Goal: Task Accomplishment & Management: Manage account settings

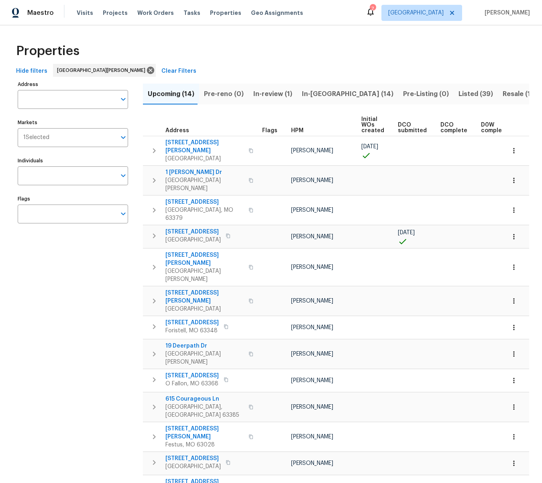
click at [82, 12] on span "Visits" at bounding box center [85, 13] width 16 height 8
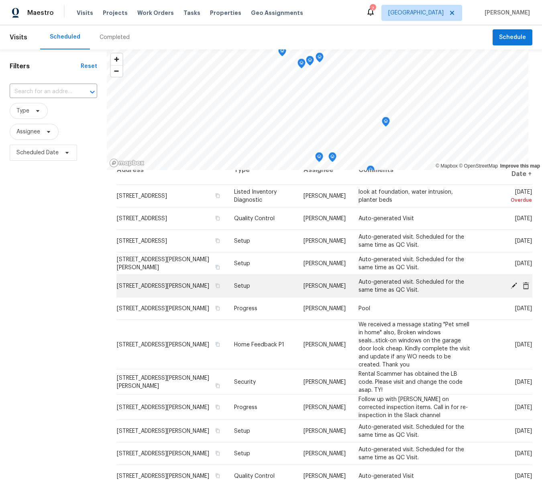
scroll to position [15, 0]
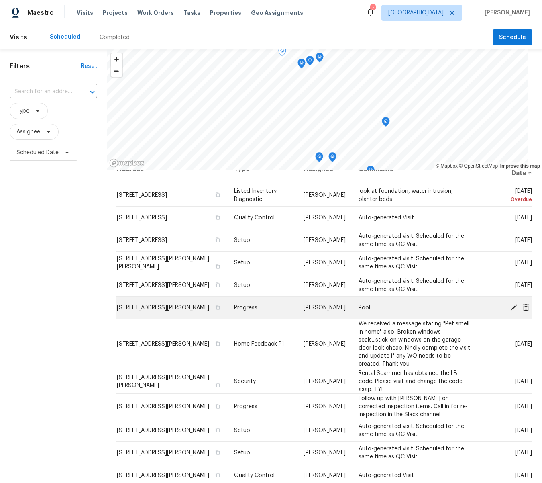
click at [513, 308] on icon at bounding box center [514, 307] width 6 height 6
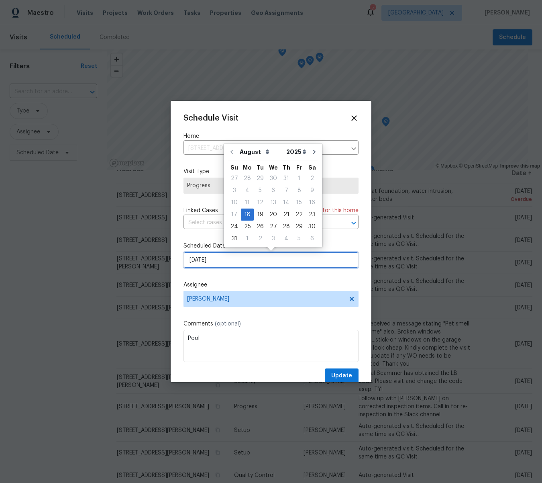
click at [227, 261] on input "8/18/2025" at bounding box center [270, 260] width 175 height 16
click at [257, 215] on div "19" at bounding box center [260, 214] width 13 height 11
type input "8/19/2025"
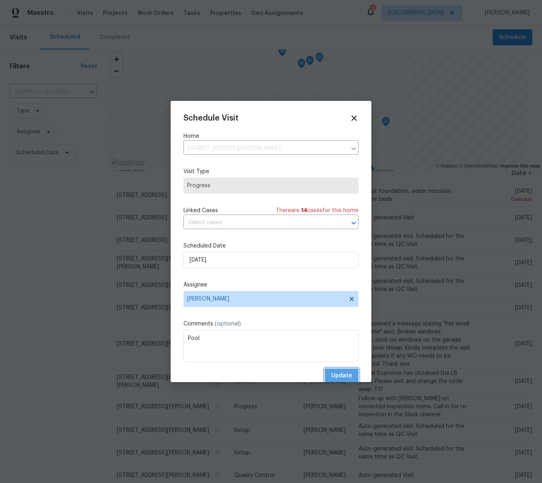
click at [349, 378] on span "Update" at bounding box center [341, 376] width 21 height 10
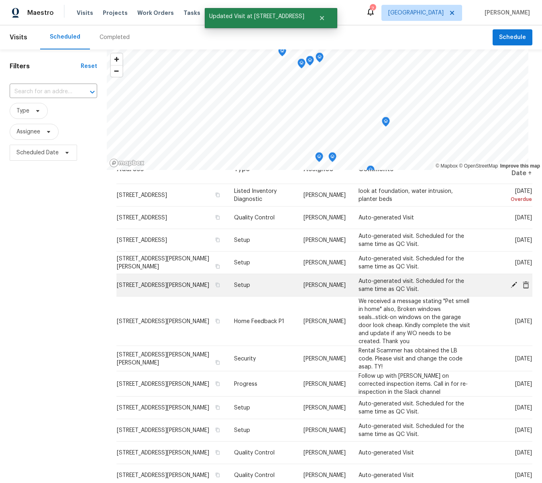
click at [512, 284] on icon at bounding box center [513, 284] width 7 height 7
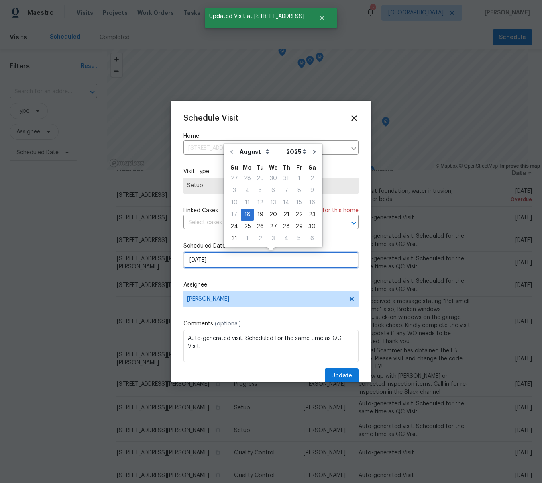
click at [208, 262] on input "8/18/2025" at bounding box center [270, 260] width 175 height 16
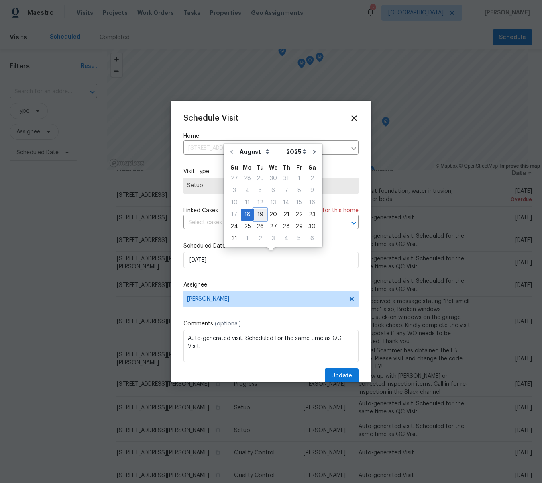
click at [256, 214] on div "19" at bounding box center [260, 214] width 13 height 11
type input "8/19/2025"
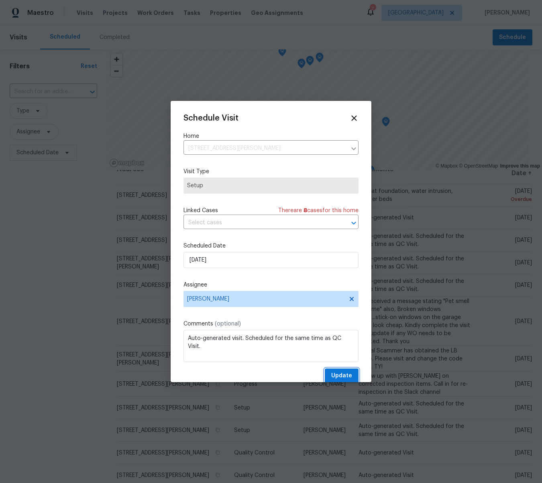
click at [336, 373] on span "Update" at bounding box center [341, 376] width 21 height 10
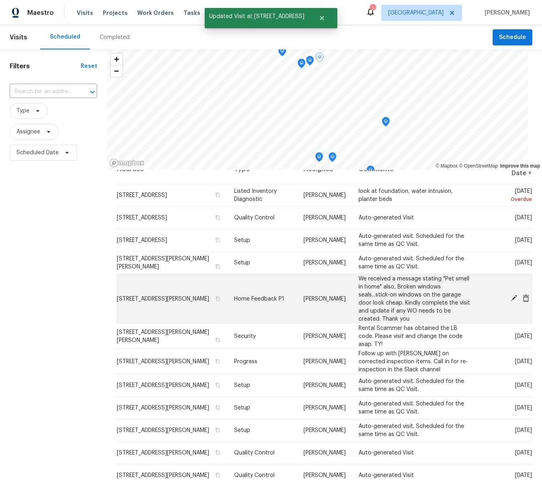
click at [515, 297] on icon at bounding box center [514, 298] width 6 height 6
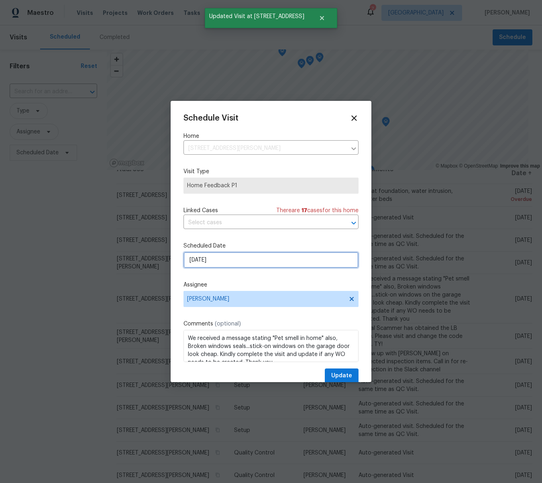
click at [207, 260] on input "8/18/2025" at bounding box center [270, 260] width 175 height 16
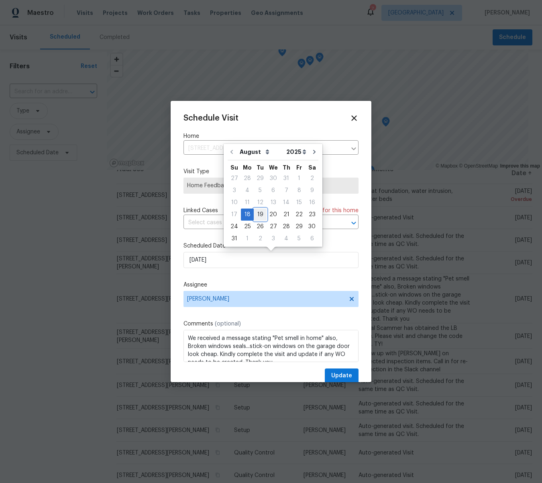
click at [259, 214] on div "19" at bounding box center [260, 214] width 13 height 11
type input "8/19/2025"
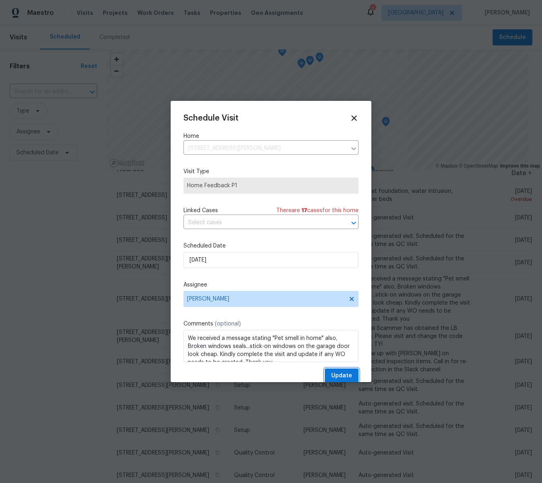
click at [349, 374] on span "Update" at bounding box center [341, 376] width 21 height 10
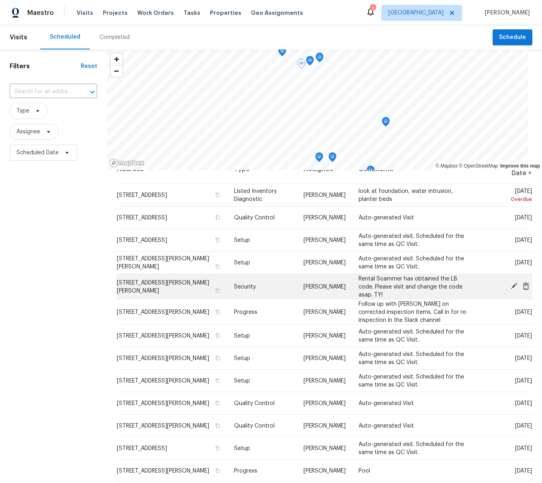
click at [514, 284] on icon at bounding box center [513, 285] width 7 height 7
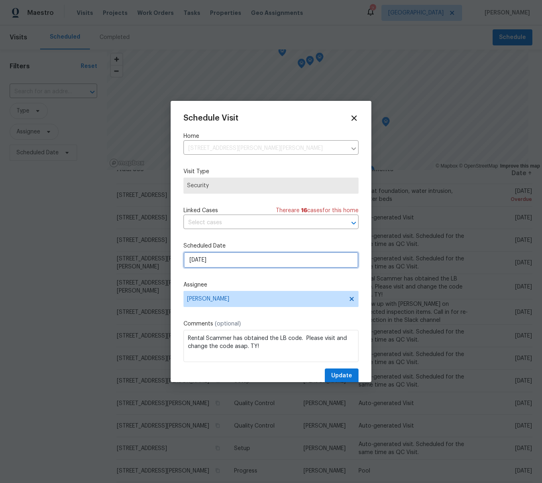
click at [223, 263] on input "8/18/2025" at bounding box center [270, 260] width 175 height 16
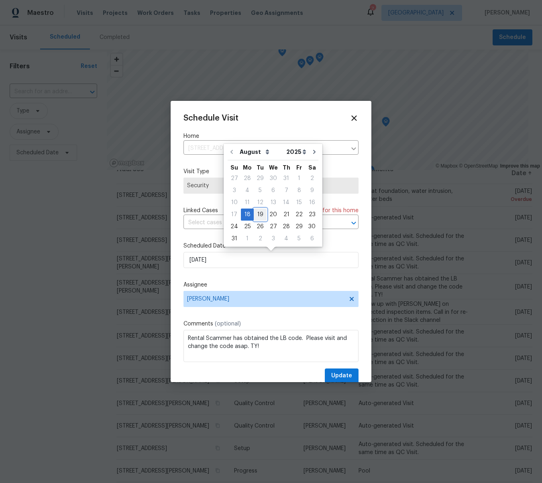
click at [256, 214] on div "19" at bounding box center [260, 214] width 13 height 11
type input "8/19/2025"
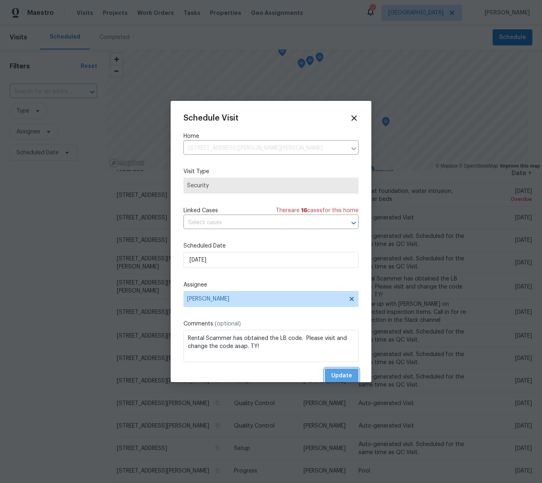
click at [349, 373] on span "Update" at bounding box center [341, 376] width 21 height 10
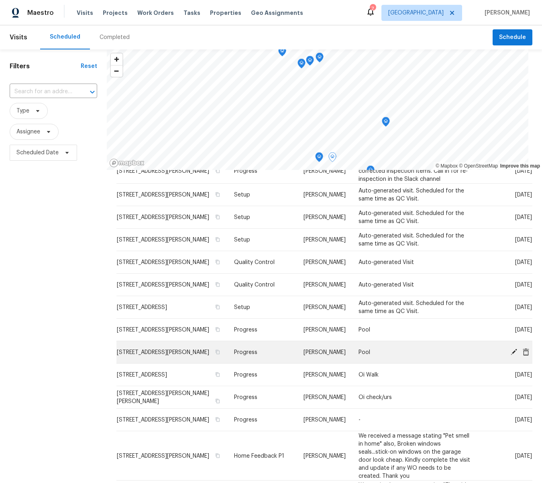
scroll to position [133, 0]
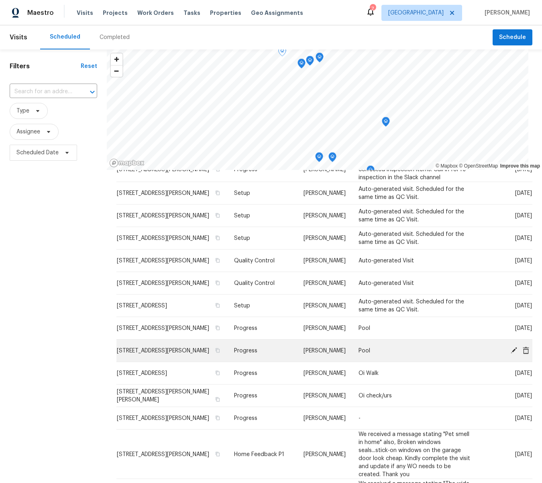
click at [515, 350] on icon at bounding box center [514, 350] width 6 height 6
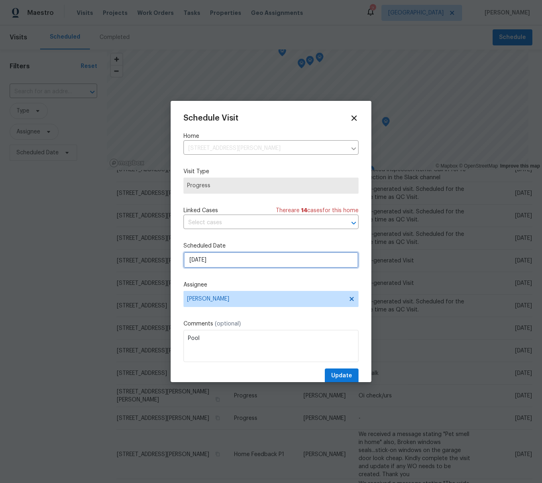
click at [208, 259] on input "8/19/2025" at bounding box center [270, 260] width 175 height 16
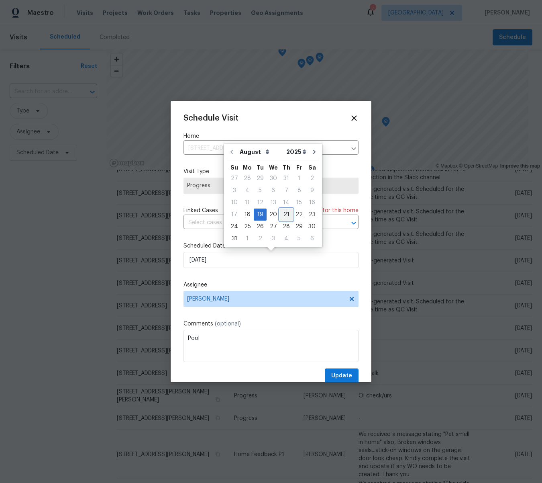
click at [282, 212] on div "21" at bounding box center [286, 214] width 13 height 11
type input "8/21/2025"
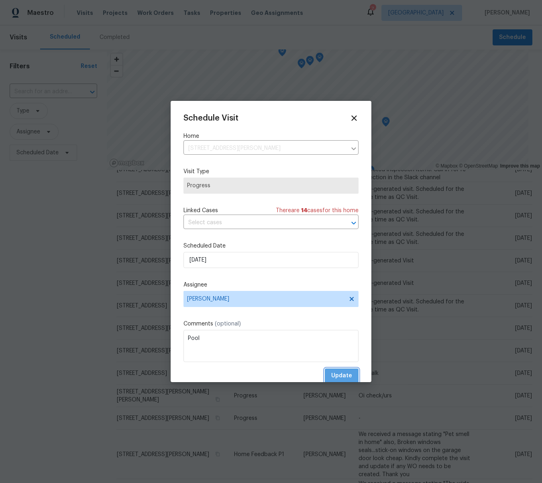
click at [343, 374] on span "Update" at bounding box center [341, 376] width 21 height 10
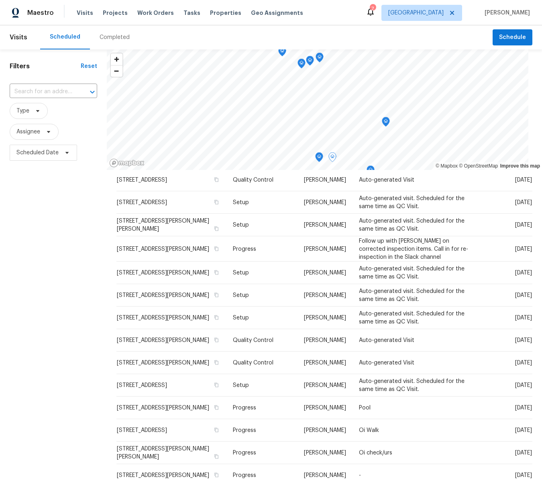
scroll to position [50, 0]
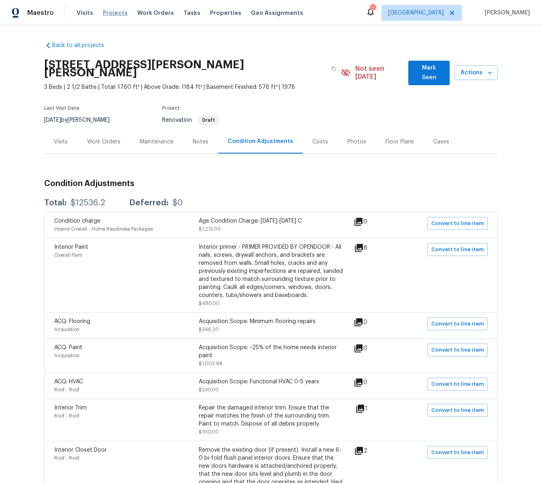
click at [112, 14] on span "Projects" at bounding box center [115, 13] width 25 height 8
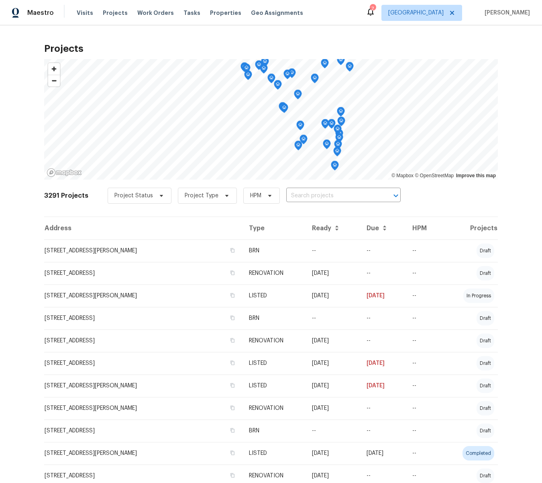
click at [307, 194] on input "text" at bounding box center [332, 196] width 92 height 12
type input "817 lightwood"
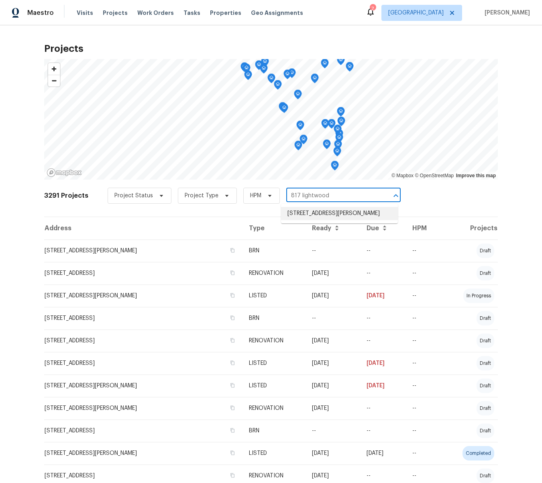
click at [303, 216] on li "817 Lightwood Dr, Hazelwood, MO 63042" at bounding box center [339, 213] width 117 height 13
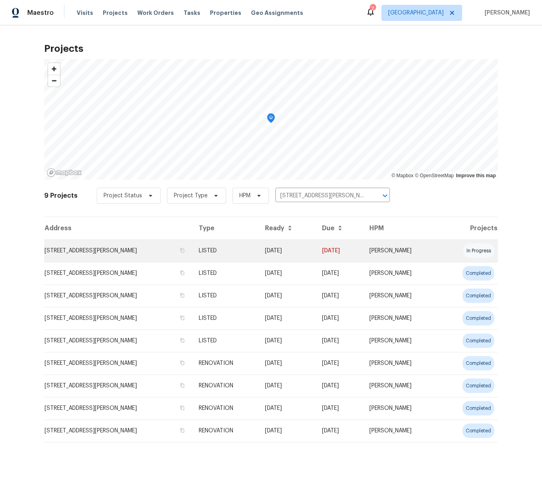
click at [139, 250] on td "817 Lightwood Dr, Hazelwood, MO 63042" at bounding box center [118, 250] width 148 height 22
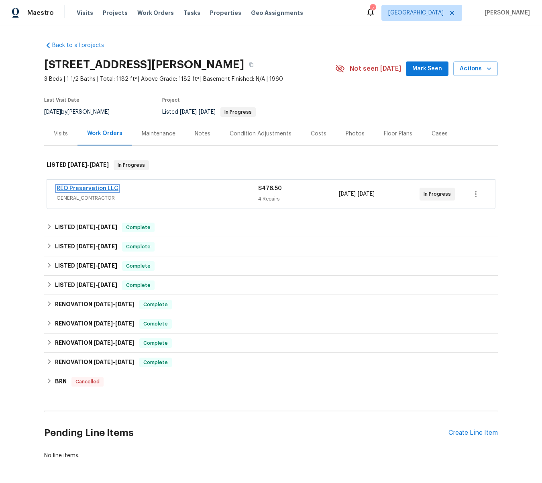
click at [82, 186] on link "REO Preservation LLC" at bounding box center [88, 189] width 62 height 6
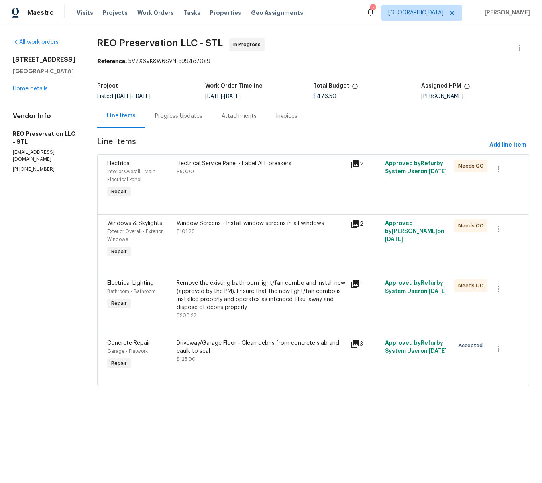
click at [293, 343] on div "Driveway/Garage Floor - Clean debris from concrete slab and caulk to seal" at bounding box center [261, 347] width 169 height 16
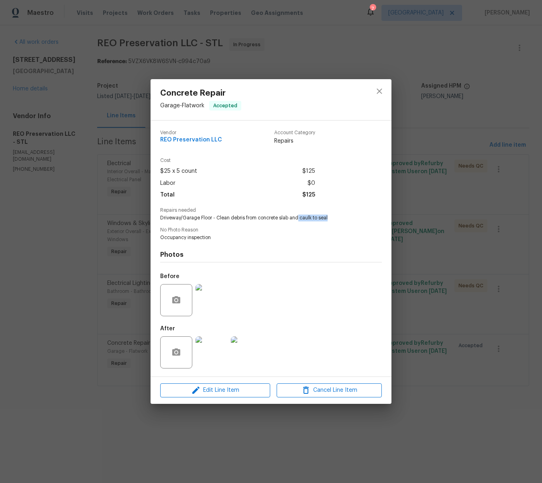
drag, startPoint x: 335, startPoint y: 217, endPoint x: 296, endPoint y: 219, distance: 39.0
click at [297, 218] on span "Driveway/Garage Floor - Clean debris from concrete slab and caulk to seal" at bounding box center [260, 217] width 200 height 7
drag, startPoint x: 344, startPoint y: 219, endPoint x: 336, endPoint y: 218, distance: 8.1
click at [342, 219] on span "Driveway/Garage Floor - Clean debris from concrete slab and caulk to seal" at bounding box center [260, 217] width 200 height 7
drag, startPoint x: 331, startPoint y: 216, endPoint x: 258, endPoint y: 217, distance: 73.1
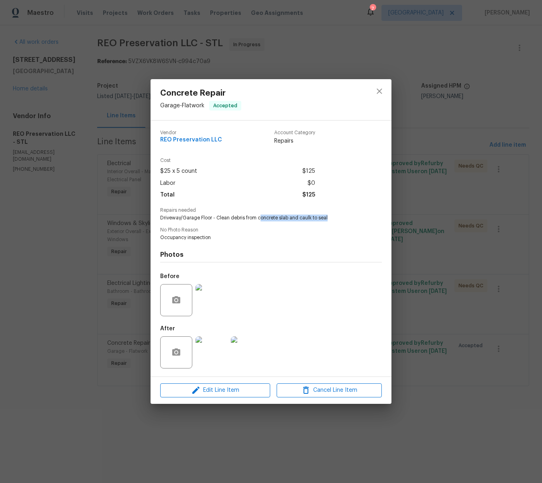
click at [259, 217] on span "Driveway/Garage Floor - Clean debris from concrete slab and caulk to seal" at bounding box center [260, 217] width 200 height 7
drag, startPoint x: 258, startPoint y: 217, endPoint x: 231, endPoint y: 216, distance: 26.5
click at [231, 216] on span "Driveway/Garage Floor - Clean debris from concrete slab and caulk to seal" at bounding box center [260, 217] width 200 height 7
drag, startPoint x: 231, startPoint y: 216, endPoint x: 249, endPoint y: 218, distance: 17.4
click at [249, 218] on span "Driveway/Garage Floor - Clean debris from concrete slab and caulk to seal" at bounding box center [260, 217] width 200 height 7
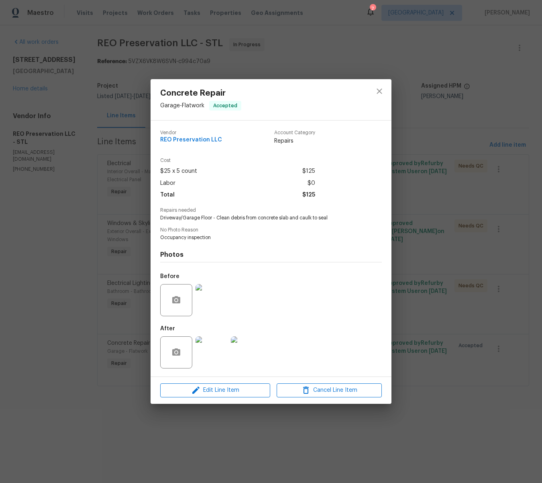
drag, startPoint x: 303, startPoint y: 224, endPoint x: 327, endPoint y: 224, distance: 23.7
click at [304, 224] on div "Vendor REO Preservation LLC Account Category Repairs Cost $25 x 5 count $125 La…" at bounding box center [271, 248] width 222 height 249
drag, startPoint x: 329, startPoint y: 217, endPoint x: 245, endPoint y: 215, distance: 83.9
click at [245, 215] on span "Driveway/Garage Floor - Clean debris from concrete slab and caulk to seal" at bounding box center [260, 217] width 200 height 7
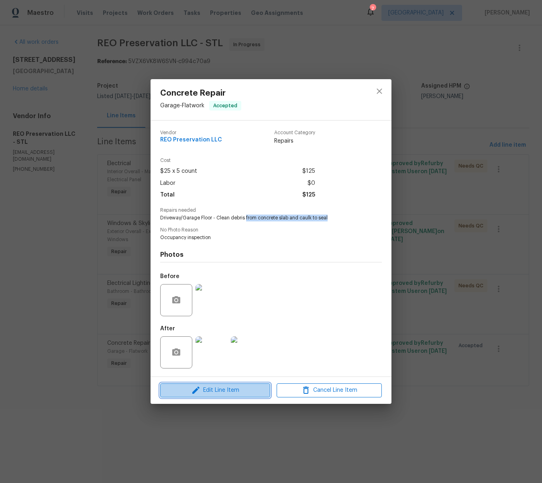
click at [235, 391] on span "Edit Line Item" at bounding box center [215, 390] width 105 height 10
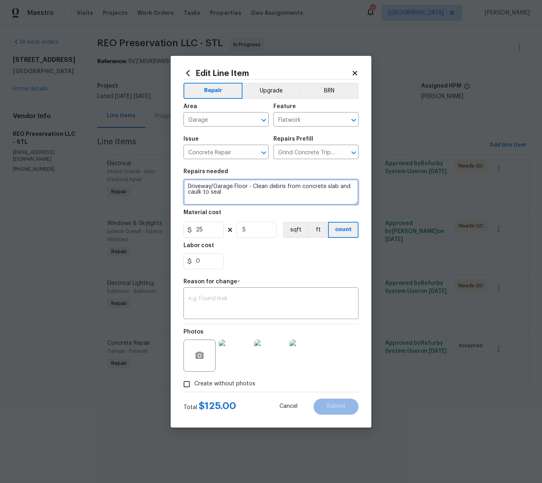
drag, startPoint x: 253, startPoint y: 196, endPoint x: 337, endPoint y: 187, distance: 84.0
click at [338, 187] on textarea "Driveway/Garage Floor - Clean debris from concrete slab and caulk to seal" at bounding box center [270, 192] width 175 height 26
type textarea "Driveway/Garage Floor - Clean debris from concrete slab and paint to seal the f…"
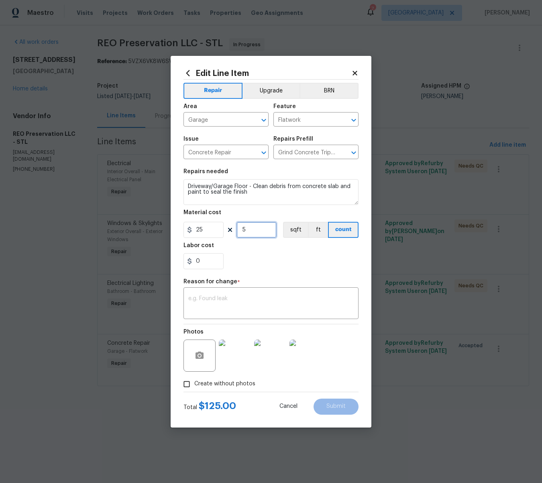
click at [247, 231] on input "5" at bounding box center [256, 230] width 40 height 16
type input "1"
drag, startPoint x: 210, startPoint y: 232, endPoint x: 188, endPoint y: 232, distance: 22.1
click at [188, 232] on div "25" at bounding box center [203, 230] width 40 height 16
type input "400"
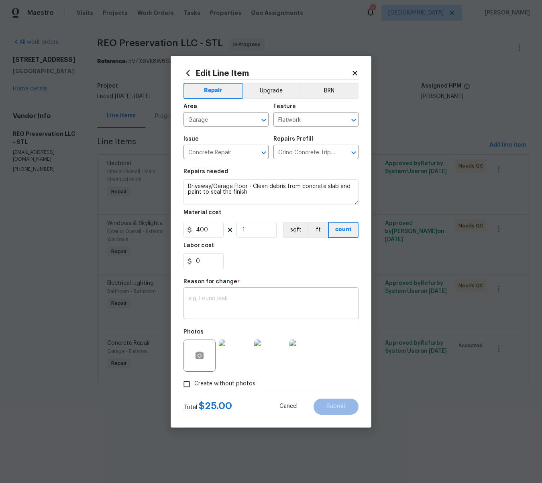
click at [215, 312] on textarea at bounding box center [270, 304] width 165 height 17
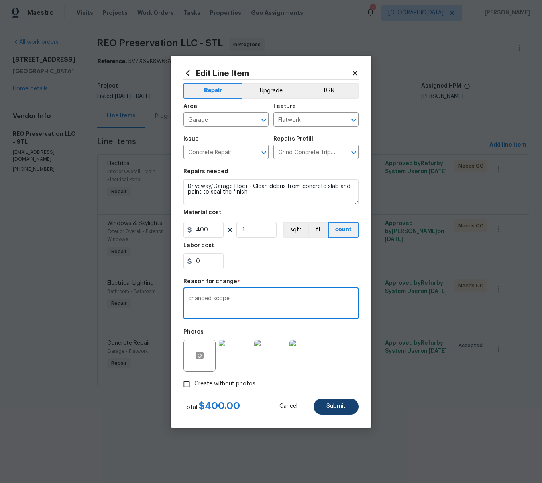
type textarea "changed scope"
click at [348, 403] on button "Submit" at bounding box center [336, 406] width 45 height 16
type textarea "Driveway/Garage Floor - Clean debris from concrete slab and caulk to seal"
type input "25"
type input "5"
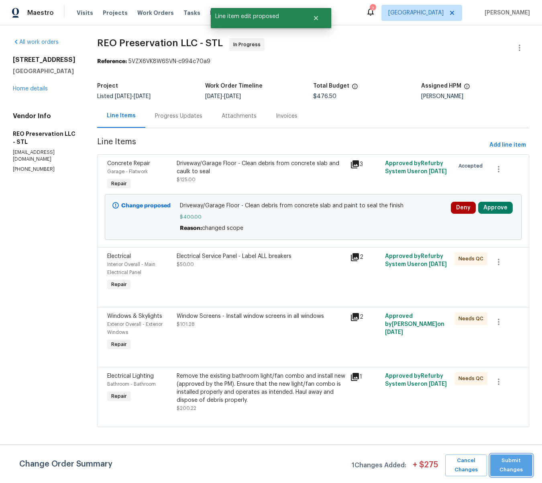
click at [512, 459] on span "Submit Changes" at bounding box center [511, 465] width 34 height 18
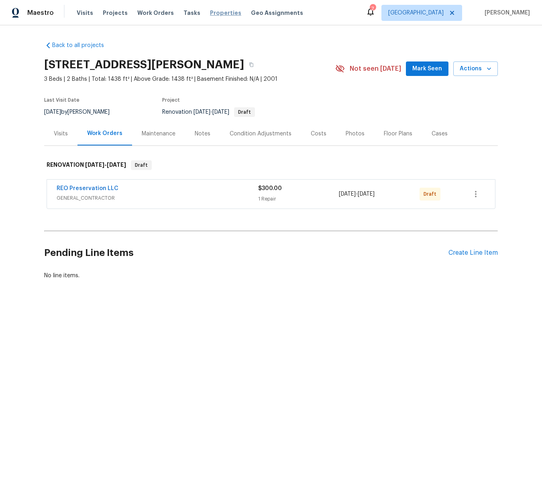
click at [213, 11] on span "Properties" at bounding box center [225, 13] width 31 height 8
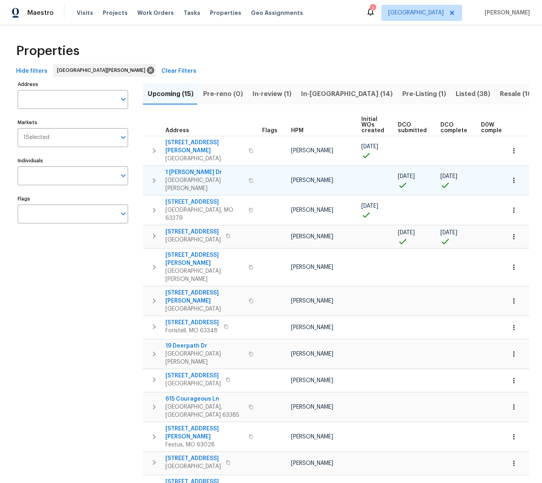
click at [188, 168] on span "1 Marianne Dr" at bounding box center [204, 172] width 78 height 8
click at [82, 13] on span "Visits" at bounding box center [85, 13] width 16 height 8
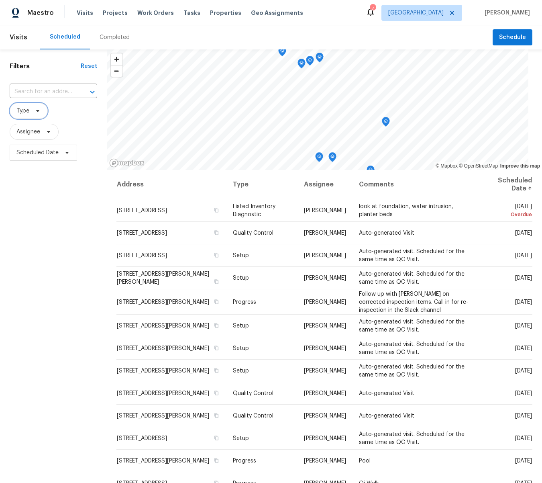
click at [35, 106] on span "Type" at bounding box center [29, 111] width 38 height 16
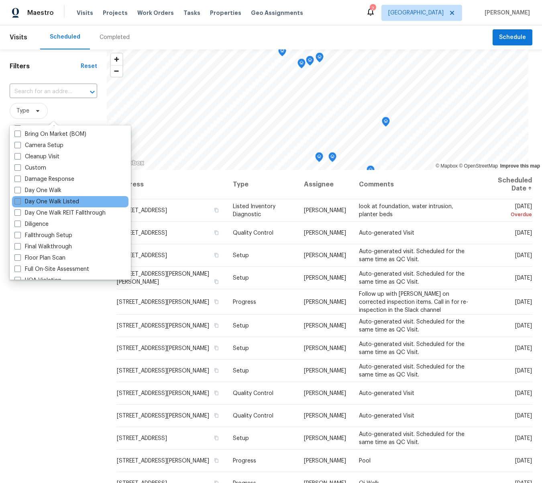
scroll to position [91, 0]
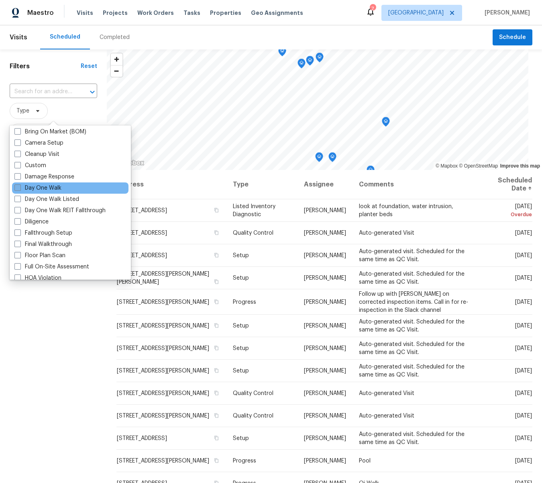
click at [20, 187] on span at bounding box center [17, 187] width 6 height 6
click at [20, 187] on input "Day One Walk" at bounding box center [16, 186] width 5 height 5
checkbox input "true"
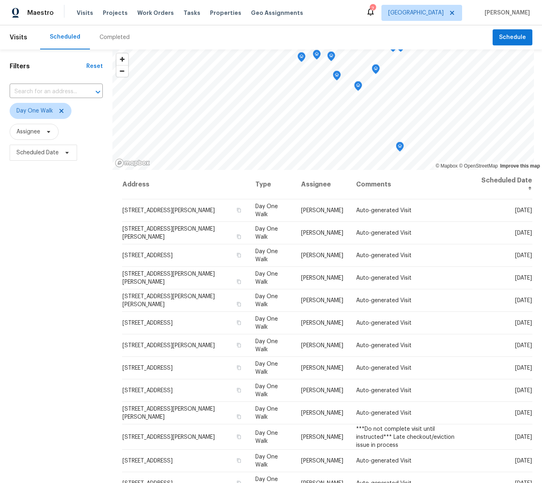
click at [43, 306] on div "Filters Reset ​ Day One Walk Assignee Scheduled Date" at bounding box center [56, 302] width 112 height 507
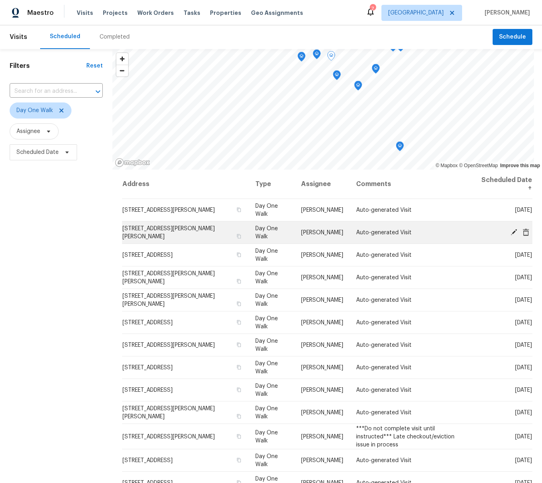
click at [513, 231] on icon at bounding box center [513, 231] width 7 height 7
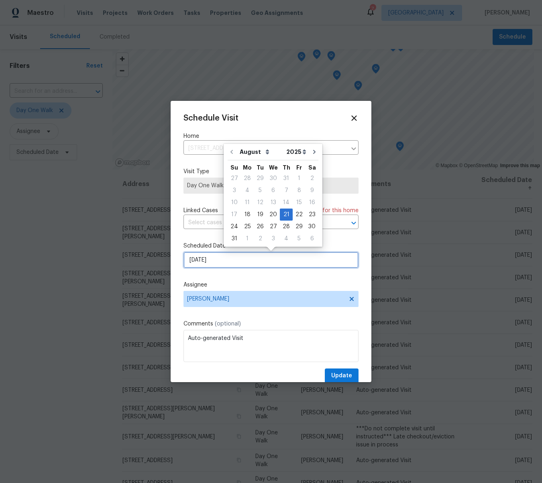
click at [219, 260] on input "8/21/2025" at bounding box center [270, 260] width 175 height 16
click at [255, 214] on div "19" at bounding box center [260, 214] width 13 height 11
type input "8/19/2025"
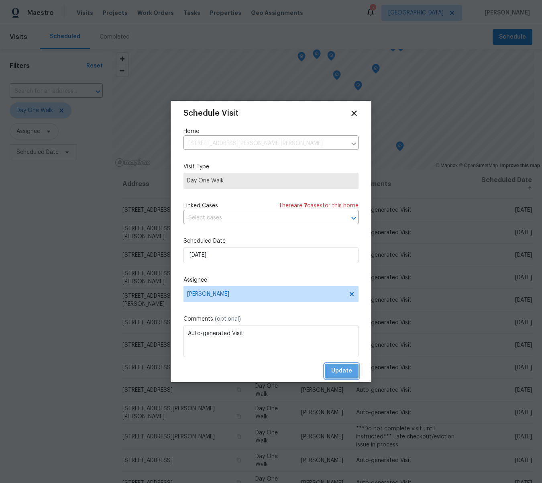
click at [346, 371] on span "Update" at bounding box center [341, 371] width 21 height 10
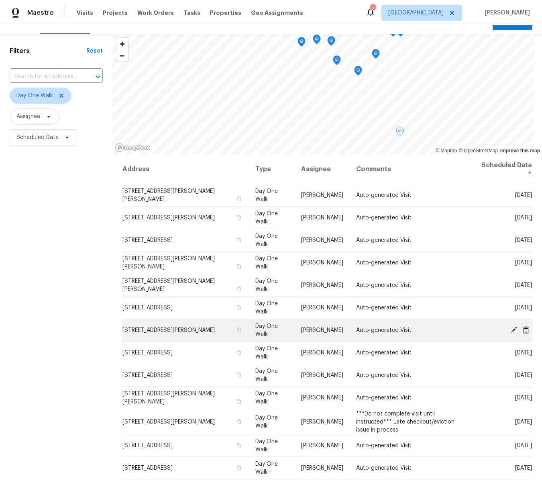
scroll to position [16, 0]
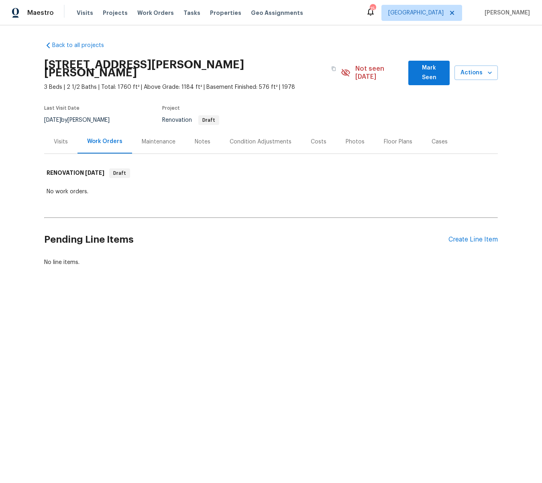
click at [61, 138] on div "Visits" at bounding box center [61, 142] width 14 height 8
